Goal: Task Accomplishment & Management: Complete application form

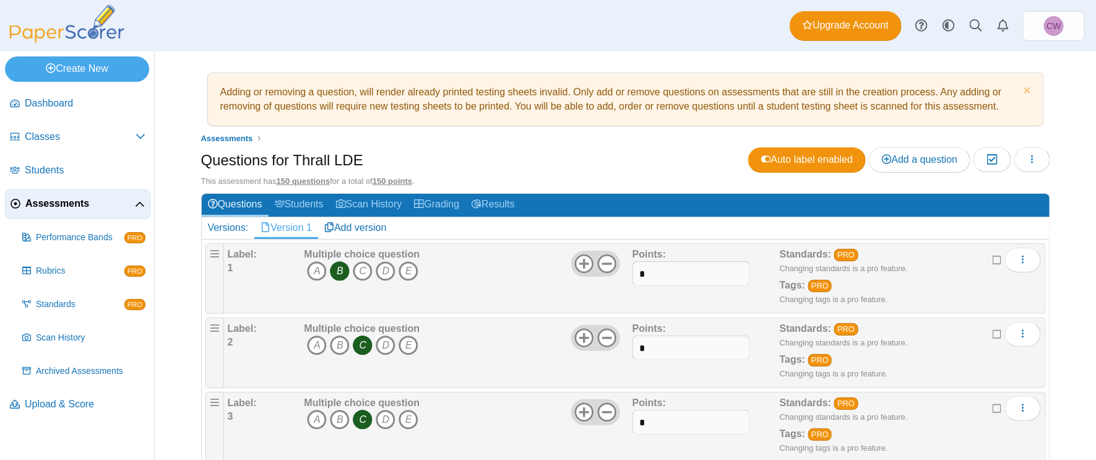
click at [547, 132] on ul "Assessments" at bounding box center [625, 138] width 849 height 12
click at [514, 199] on link "Results" at bounding box center [492, 205] width 55 height 23
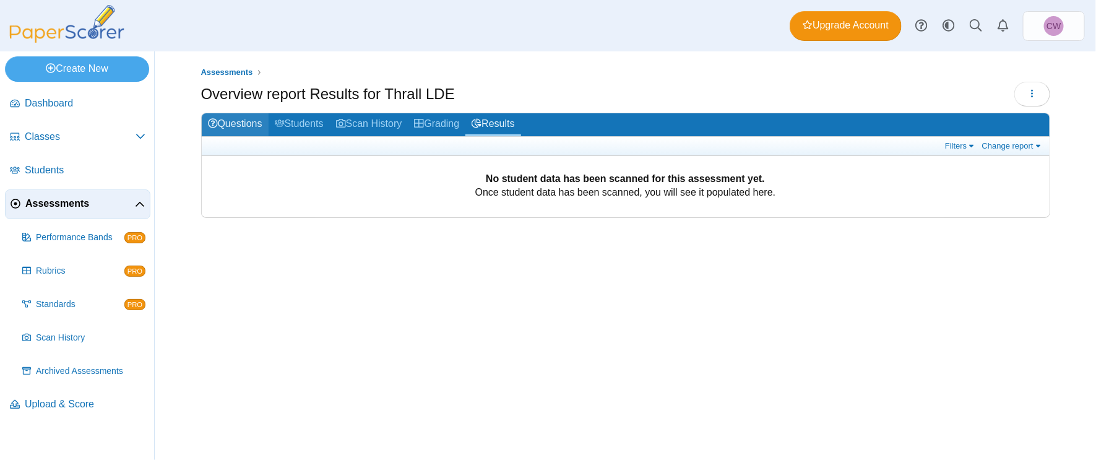
click at [251, 121] on link "Questions" at bounding box center [235, 124] width 67 height 23
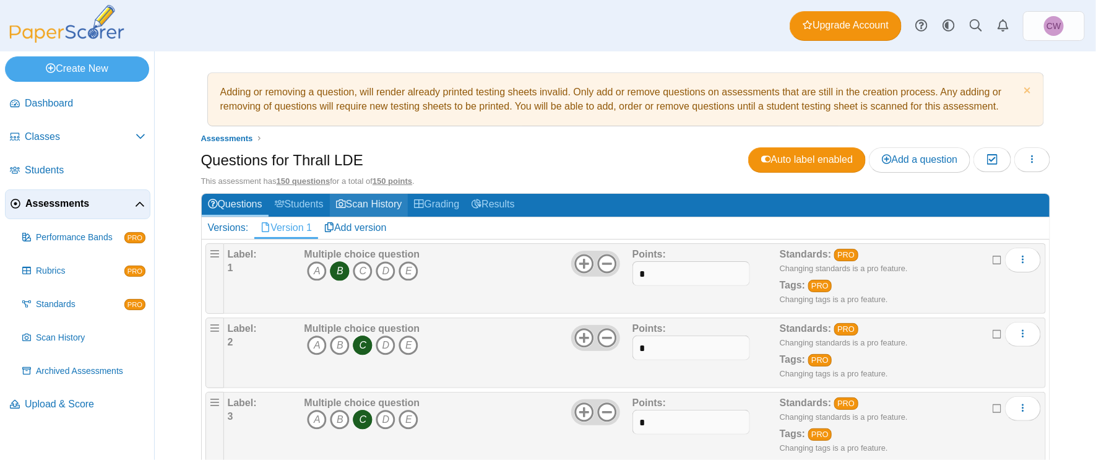
click at [384, 202] on link "Scan History" at bounding box center [369, 205] width 79 height 23
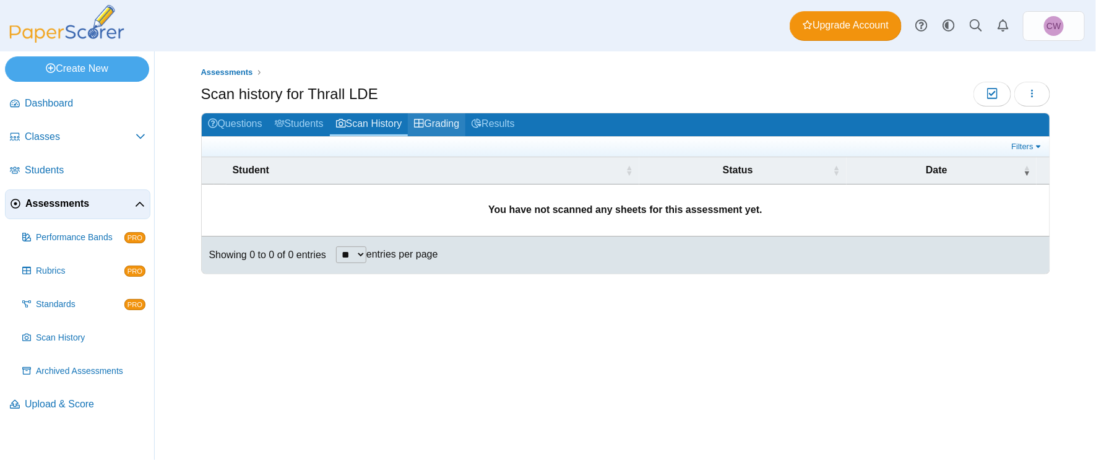
click at [424, 118] on icon at bounding box center [419, 123] width 10 height 10
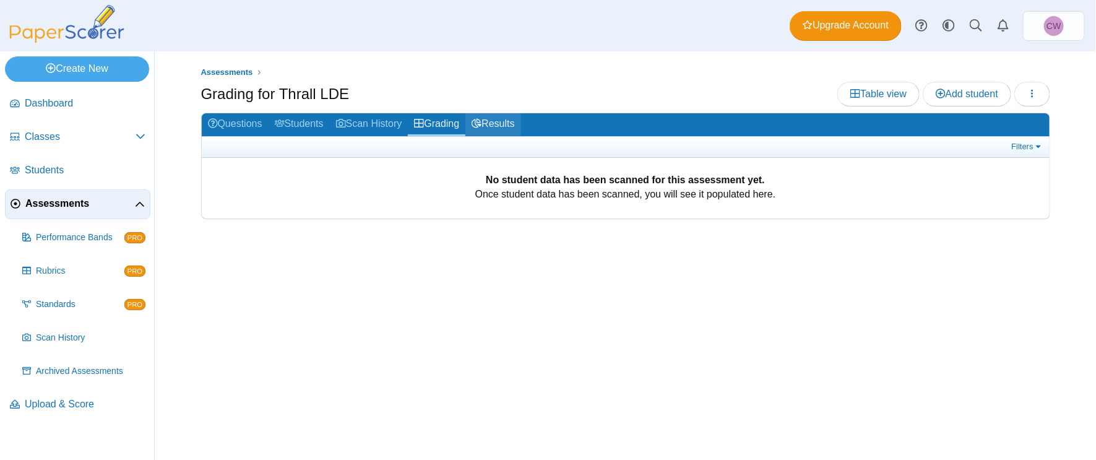
click at [493, 121] on link "Results" at bounding box center [492, 124] width 55 height 23
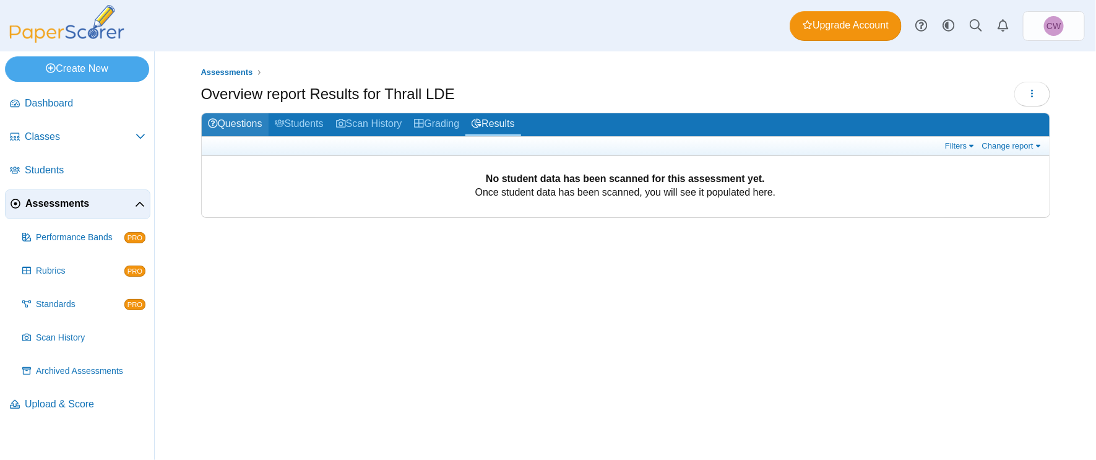
click at [227, 127] on link "Questions" at bounding box center [235, 124] width 67 height 23
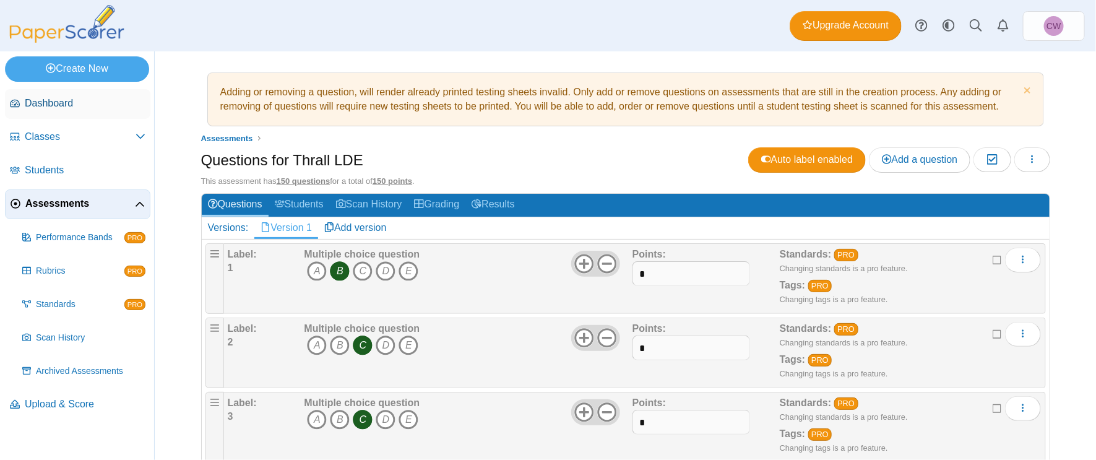
click at [119, 105] on span "Dashboard" at bounding box center [85, 104] width 121 height 14
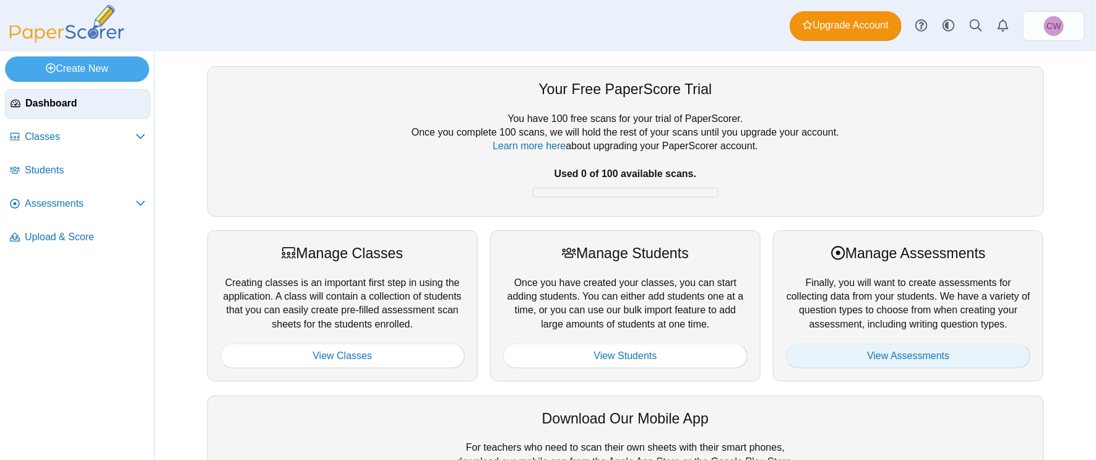
click at [970, 353] on link "View Assessments" at bounding box center [908, 355] width 244 height 25
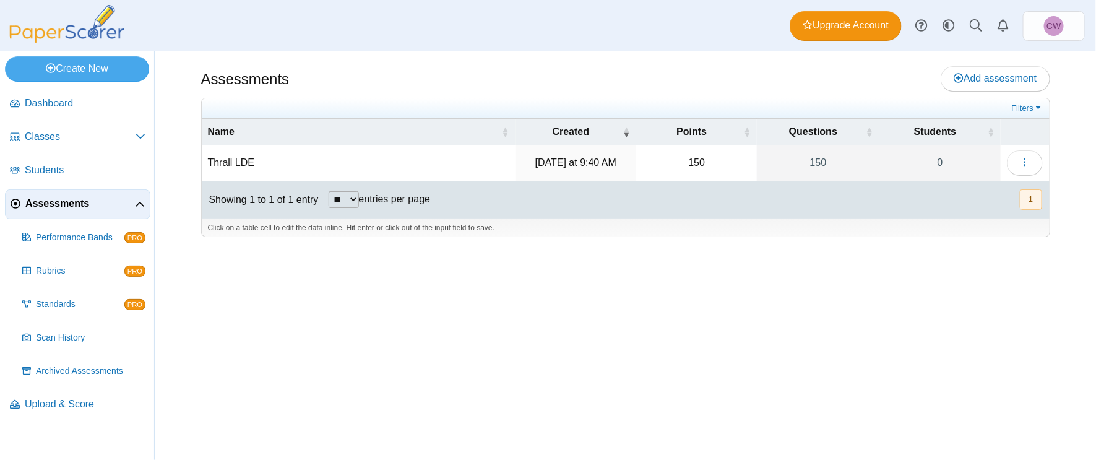
click at [1032, 202] on button "1" at bounding box center [1031, 199] width 22 height 20
click at [1027, 163] on icon "button" at bounding box center [1025, 162] width 10 height 10
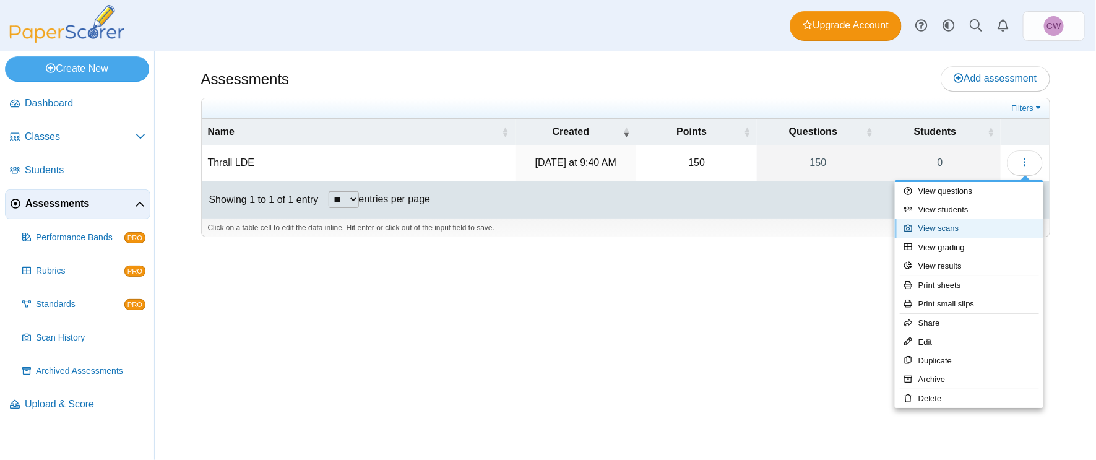
click at [982, 231] on link "View scans" at bounding box center [969, 228] width 149 height 19
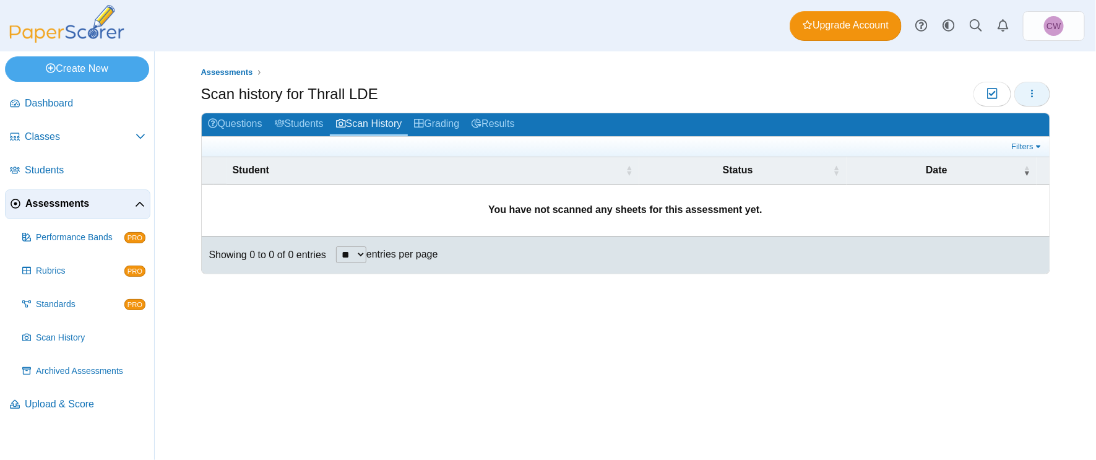
click at [1032, 90] on use "button" at bounding box center [1032, 93] width 2 height 8
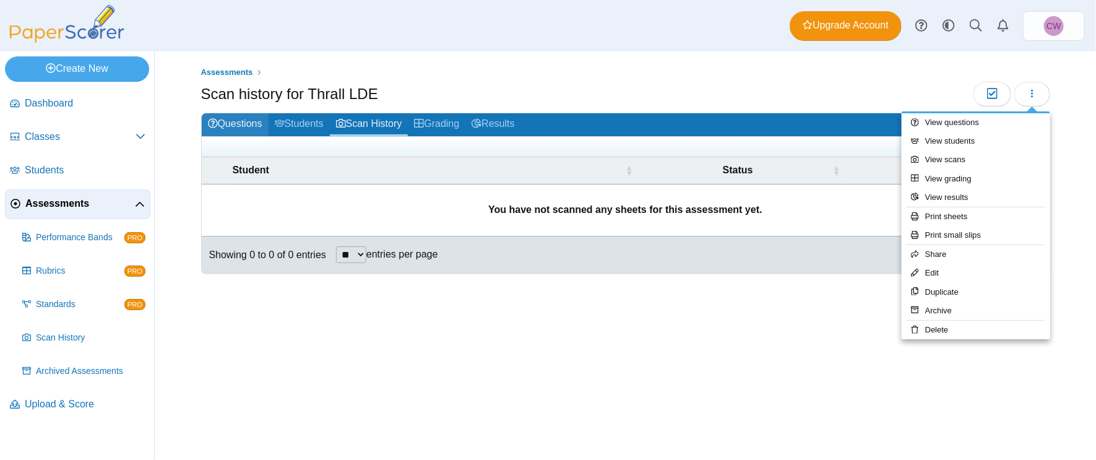
click at [210, 124] on icon at bounding box center [213, 123] width 10 height 10
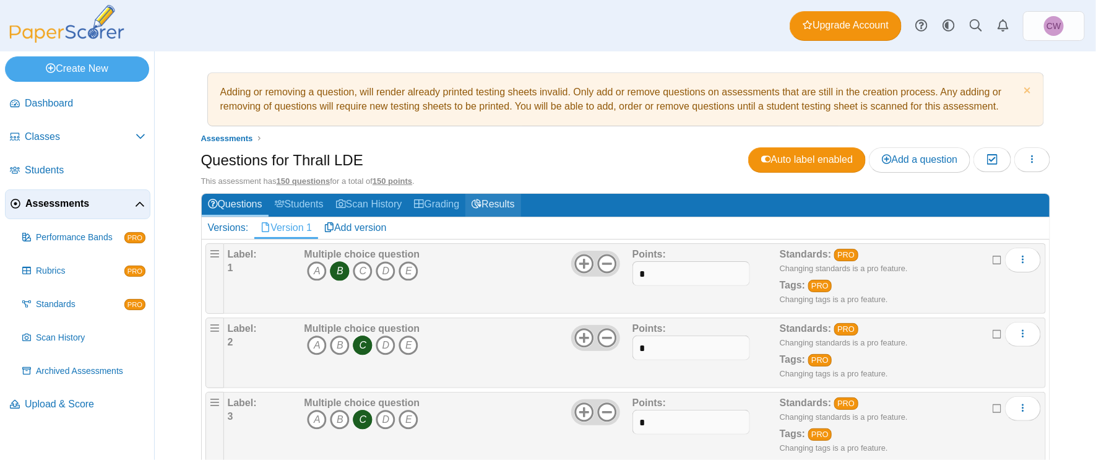
click at [480, 205] on use at bounding box center [477, 203] width 10 height 9
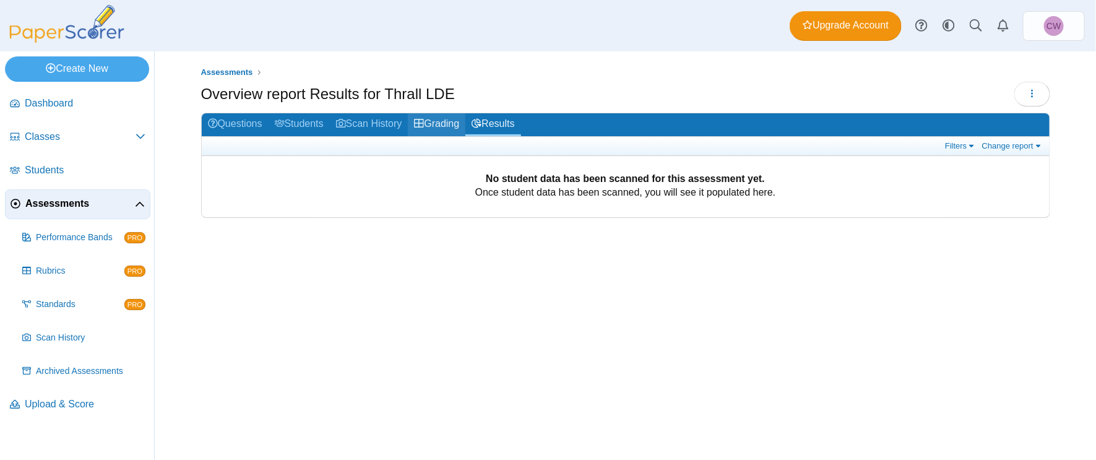
click at [448, 122] on link "Grading" at bounding box center [437, 124] width 58 height 23
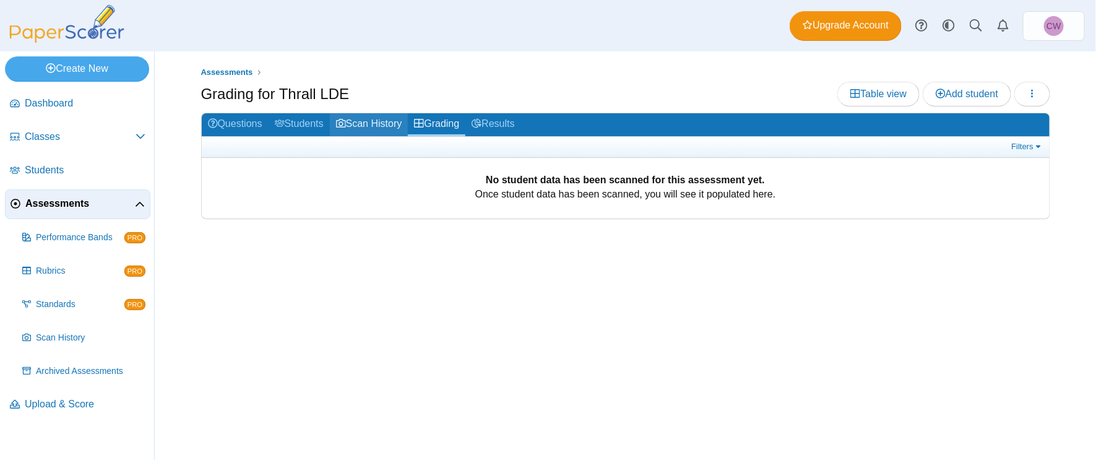
click at [386, 120] on link "Scan History" at bounding box center [369, 124] width 79 height 23
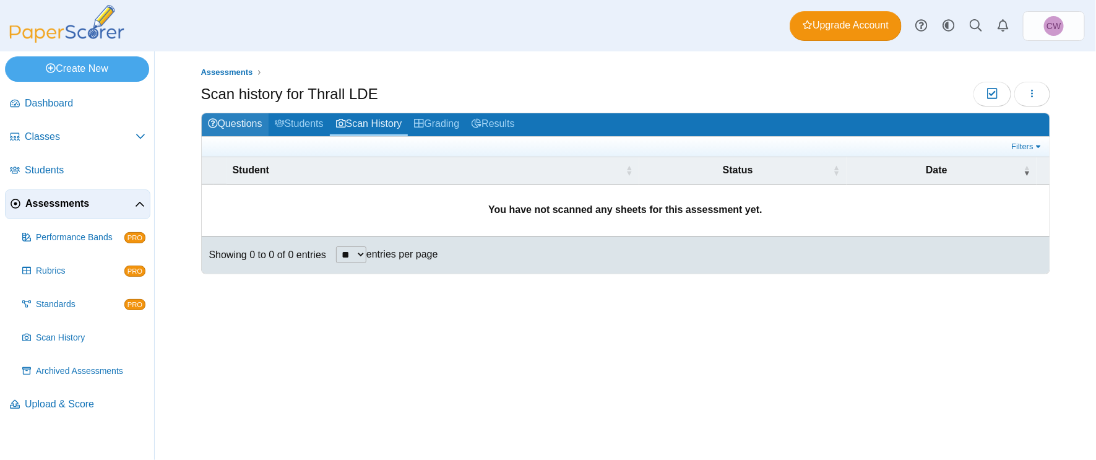
click at [237, 126] on link "Questions" at bounding box center [235, 124] width 67 height 23
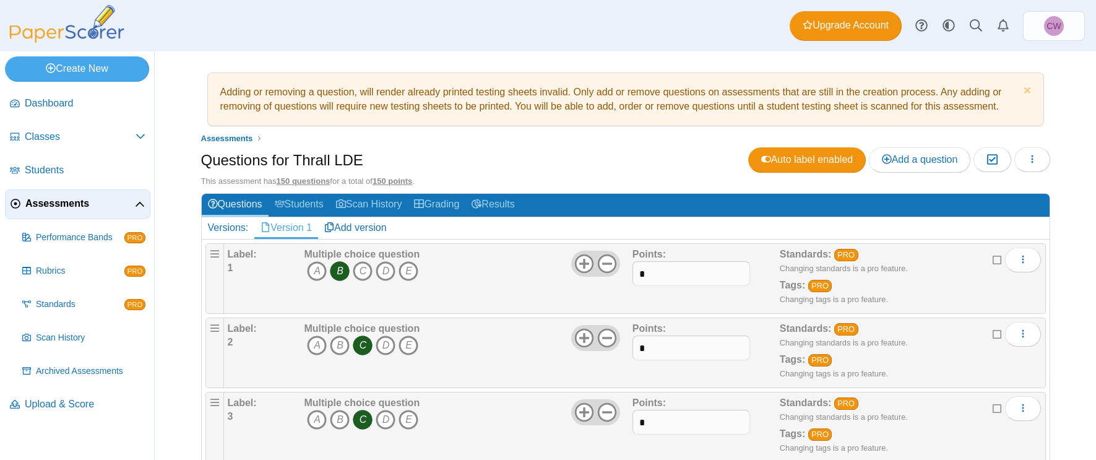
click at [449, 196] on link "Grading" at bounding box center [437, 205] width 58 height 23
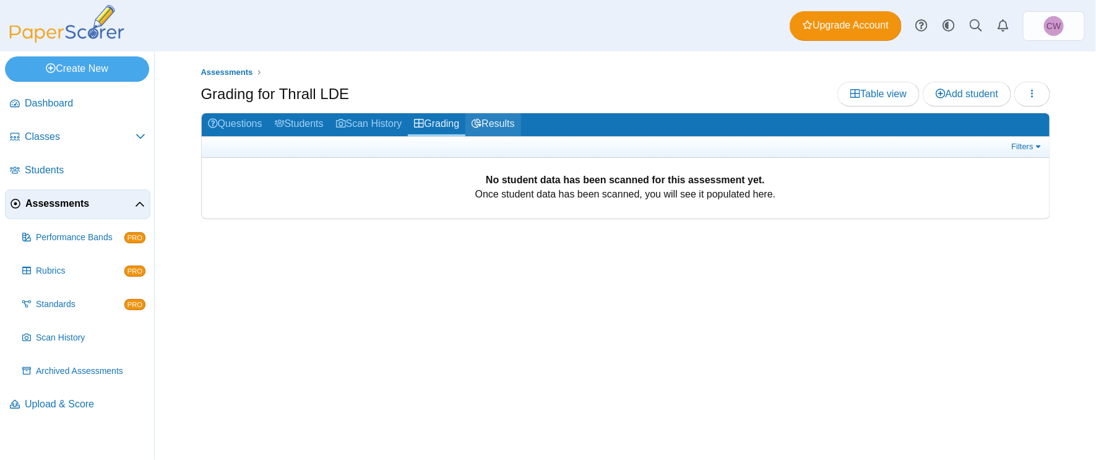
click at [503, 116] on link "Results" at bounding box center [492, 124] width 55 height 23
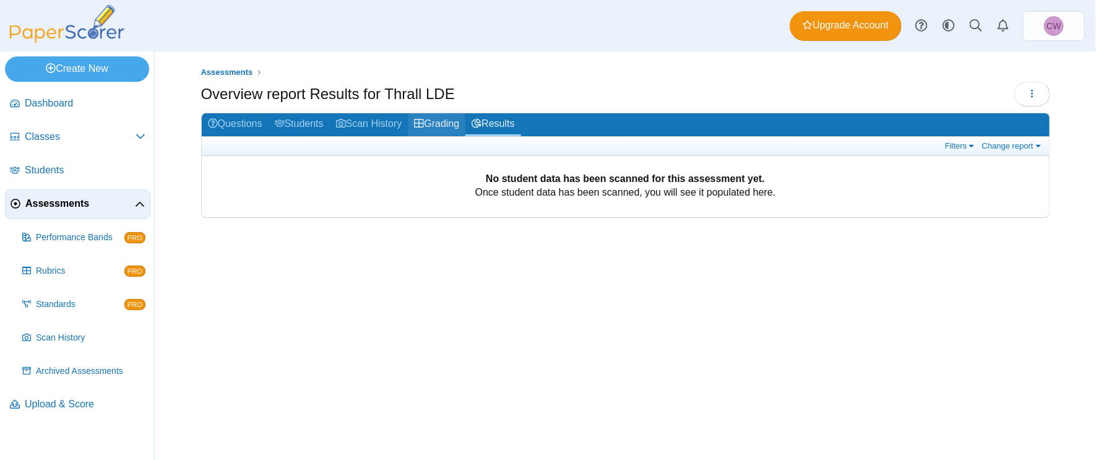
click at [452, 119] on link "Grading" at bounding box center [437, 124] width 58 height 23
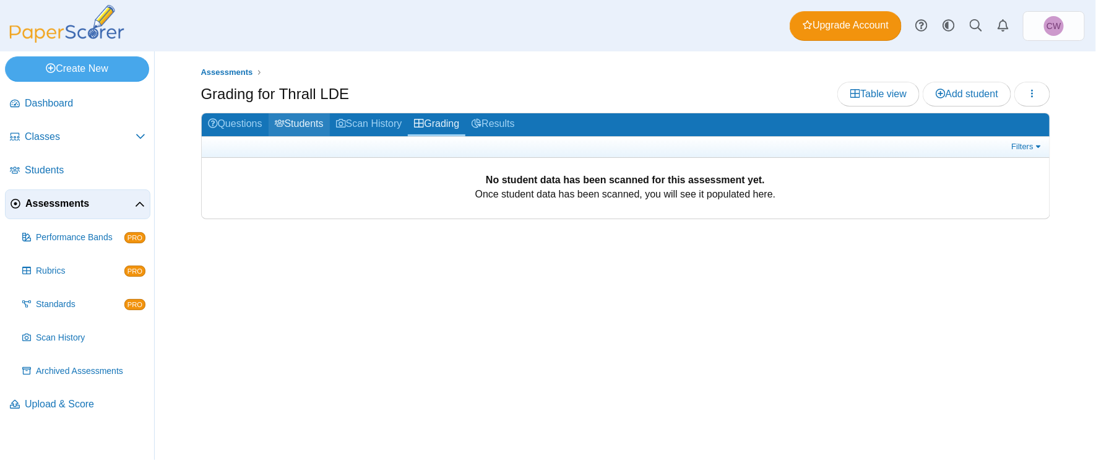
click at [303, 120] on link "Students" at bounding box center [299, 124] width 61 height 23
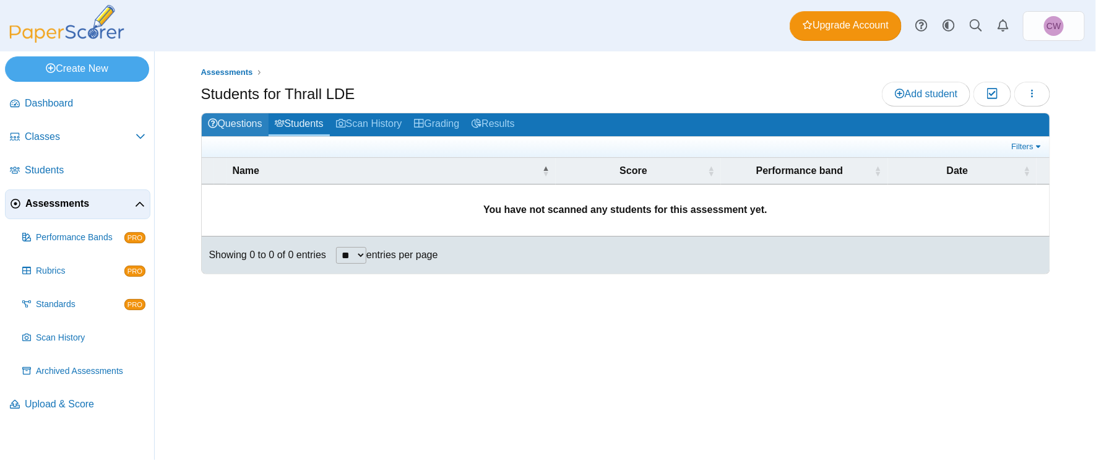
click at [235, 118] on link "Questions" at bounding box center [235, 124] width 67 height 23
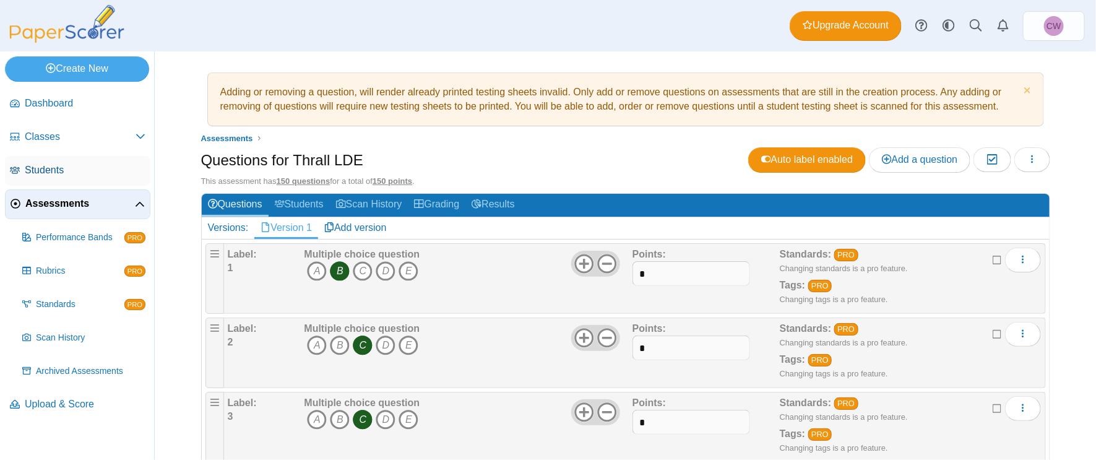
click at [87, 171] on span "Students" at bounding box center [85, 170] width 121 height 14
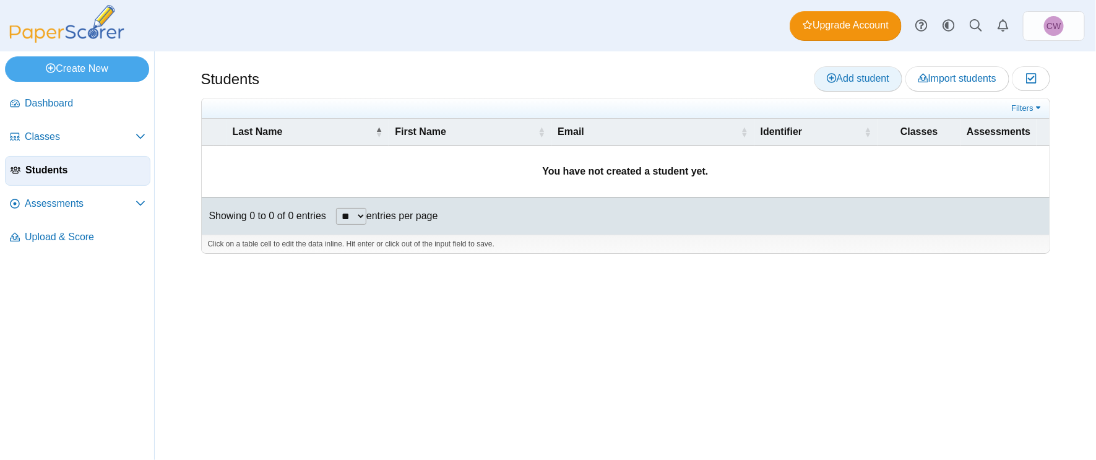
click at [836, 84] on span "Add student" at bounding box center [858, 78] width 63 height 11
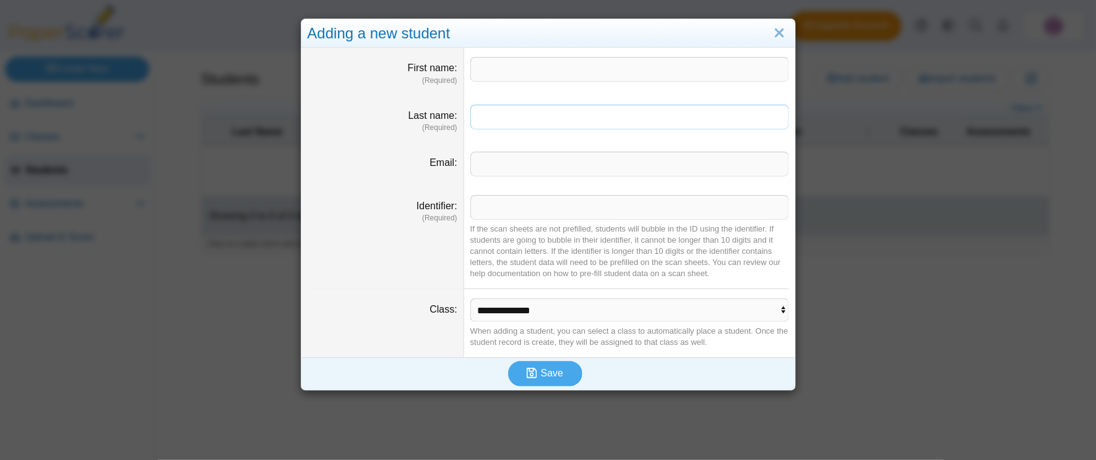
click at [603, 113] on input "Last name" at bounding box center [629, 117] width 319 height 25
type input "****"
click at [540, 69] on input "First name" at bounding box center [629, 69] width 319 height 25
type input "****"
click at [553, 200] on input "Identifier" at bounding box center [629, 207] width 319 height 25
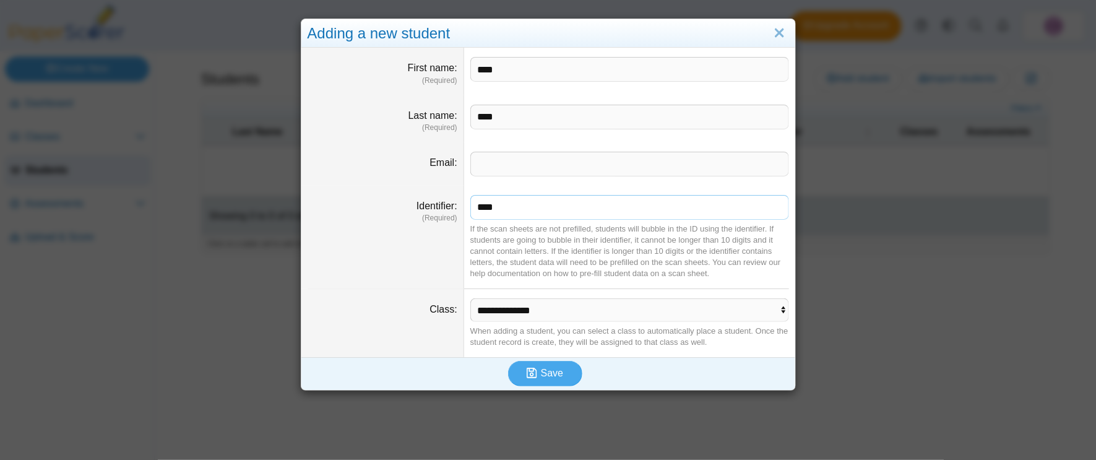
type input "****"
click at [559, 318] on select "**********" at bounding box center [629, 310] width 319 height 24
click at [556, 363] on button "Save" at bounding box center [545, 373] width 74 height 25
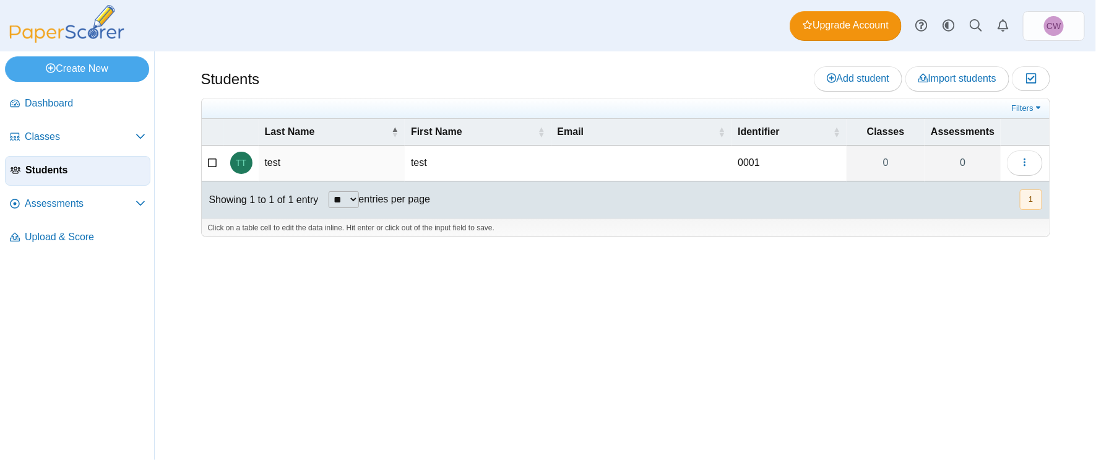
click at [431, 160] on td "test" at bounding box center [478, 162] width 147 height 35
click at [571, 269] on div "Students Add student Import students Moderation 0" at bounding box center [626, 255] width 928 height 408
click at [85, 205] on span "Assessments" at bounding box center [80, 204] width 111 height 14
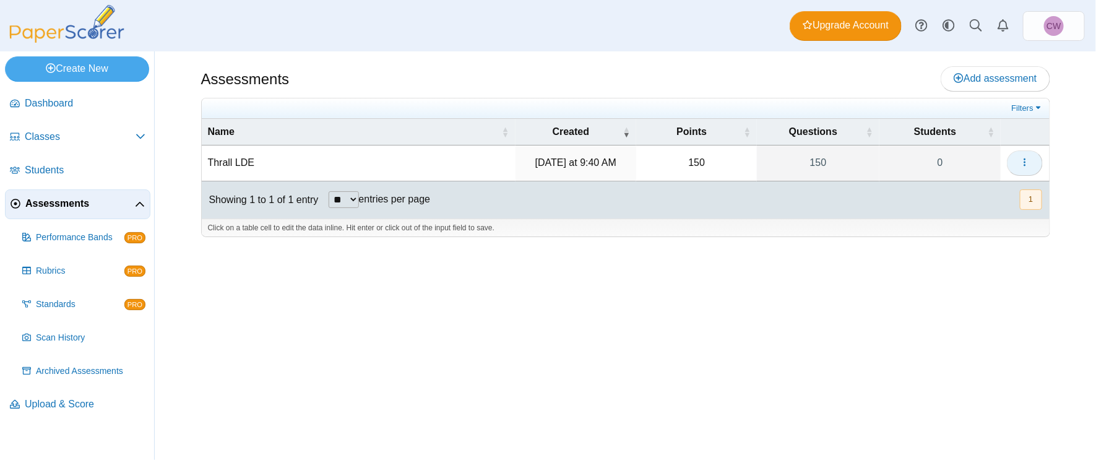
click at [1013, 166] on button "button" at bounding box center [1025, 162] width 36 height 25
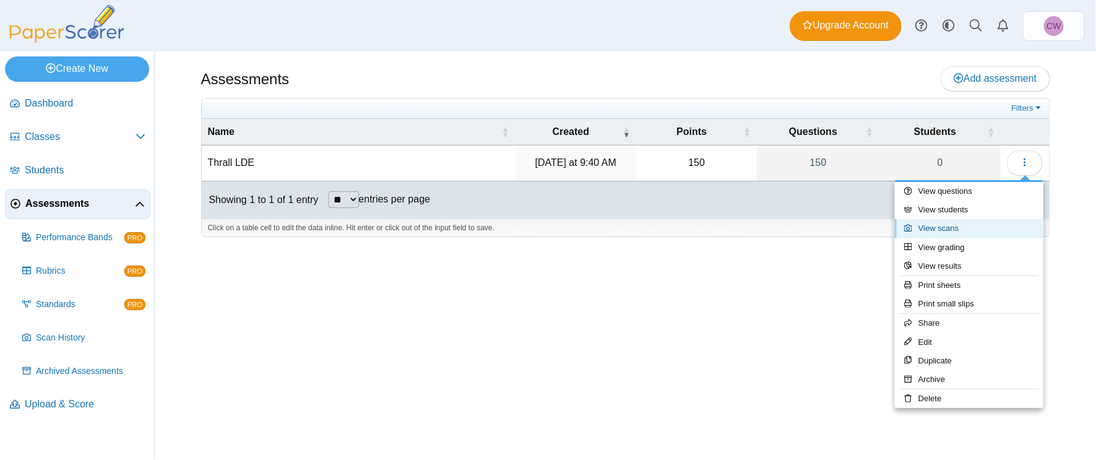
click at [959, 228] on link "View scans" at bounding box center [969, 228] width 149 height 19
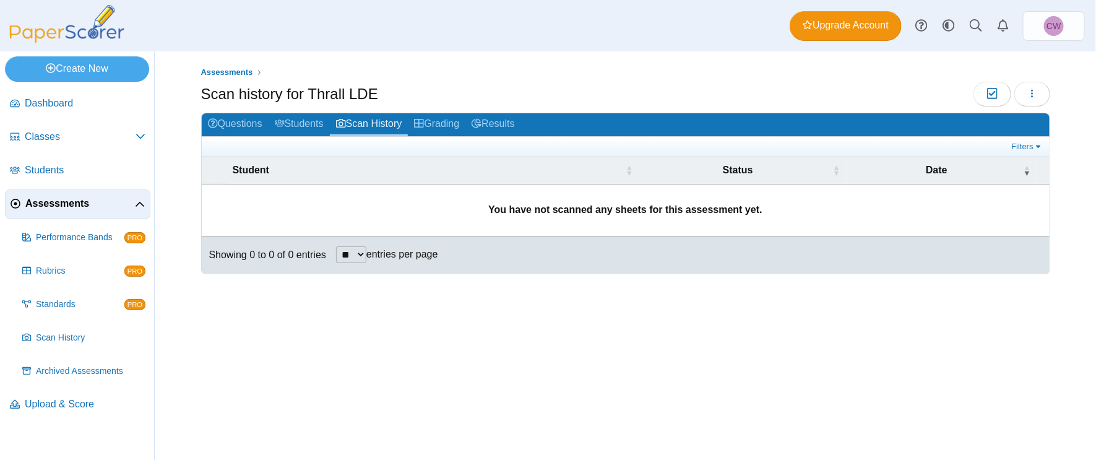
click at [689, 216] on td "You have not scanned any sheets for this assessment yet." at bounding box center [626, 210] width 848 height 52
click at [311, 124] on link "Students" at bounding box center [299, 124] width 61 height 23
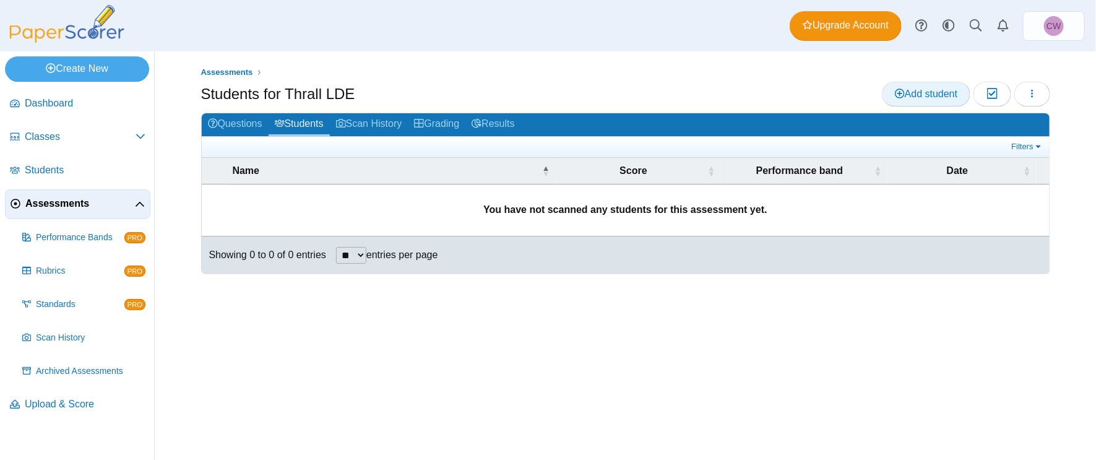
click at [904, 102] on link "Add student" at bounding box center [926, 94] width 89 height 25
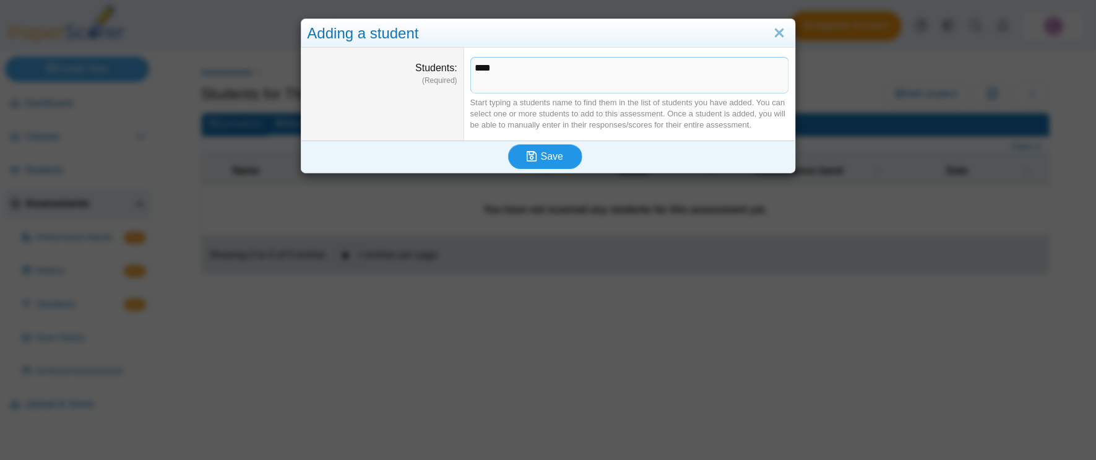
click at [544, 151] on span "Save" at bounding box center [552, 156] width 22 height 11
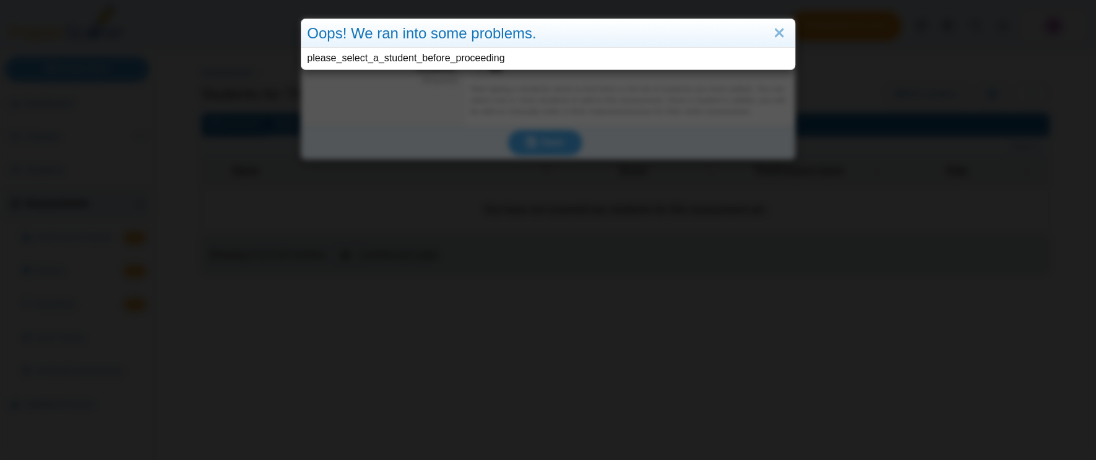
click at [544, 139] on div "Oops! We ran into some problems. please_select_a_student_before_proceeding" at bounding box center [548, 230] width 1096 height 460
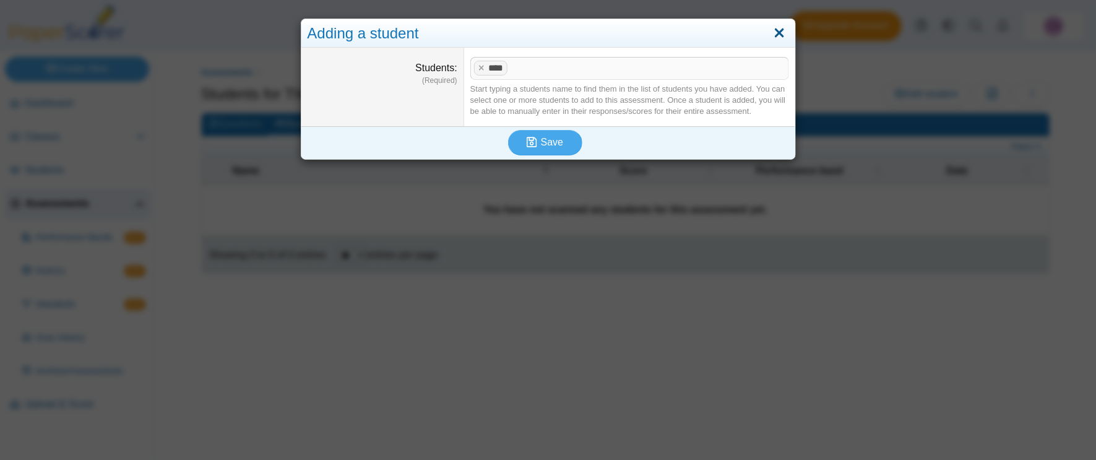
click at [774, 25] on link "Close" at bounding box center [779, 33] width 19 height 21
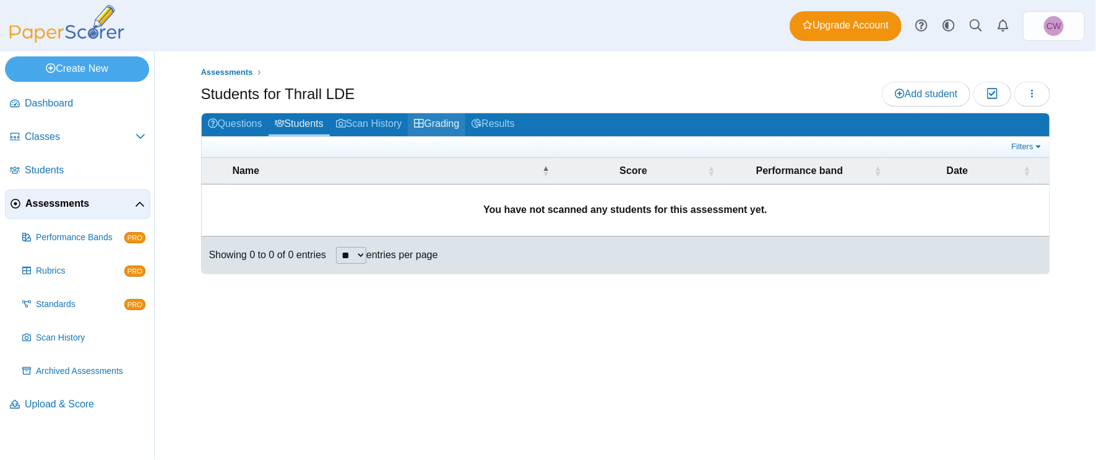
click at [439, 133] on link "Grading" at bounding box center [437, 124] width 58 height 23
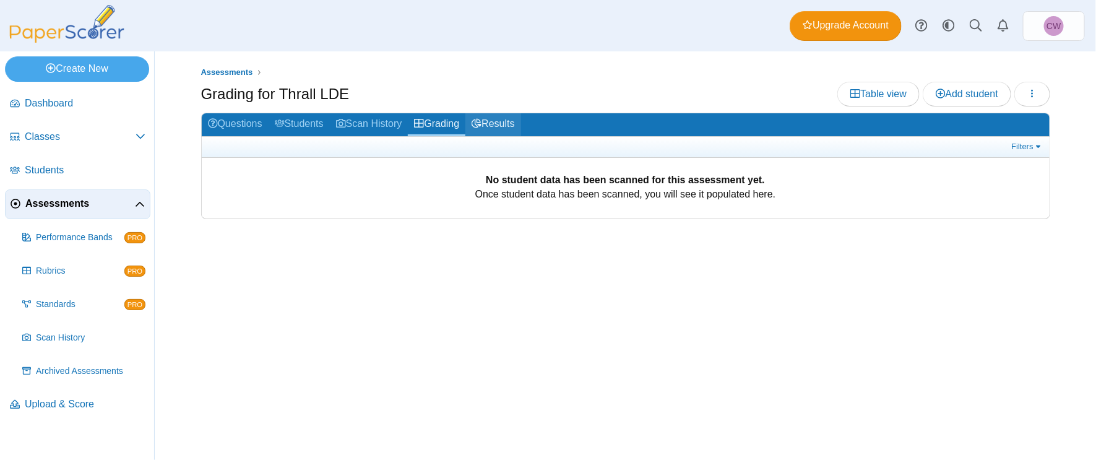
click at [495, 127] on link "Results" at bounding box center [492, 124] width 55 height 23
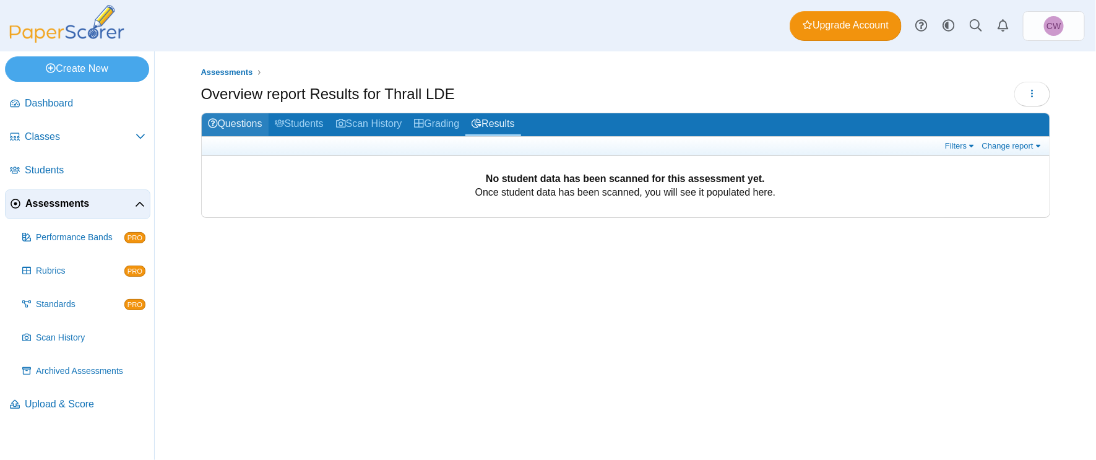
click at [243, 126] on link "Questions" at bounding box center [235, 124] width 67 height 23
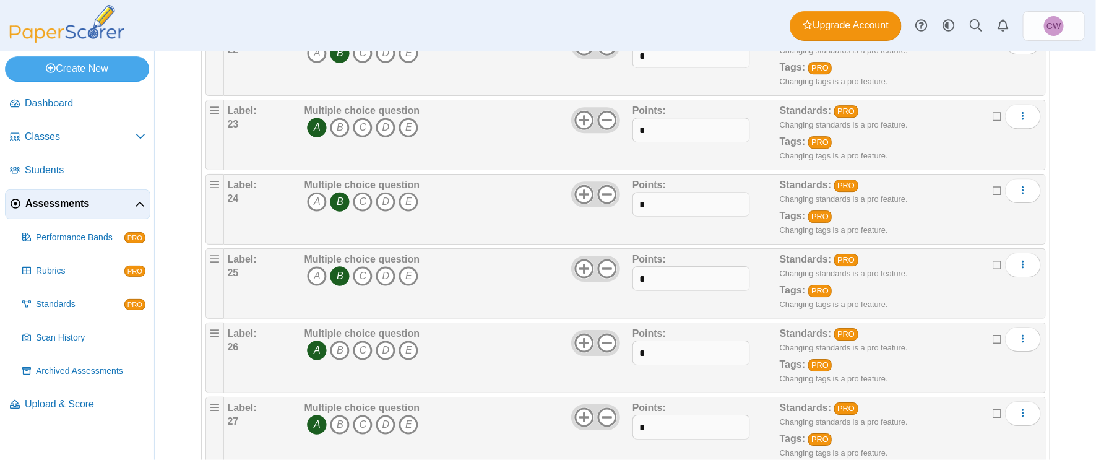
scroll to position [1777, 0]
